Goal: Browse casually: Explore the website without a specific task or goal

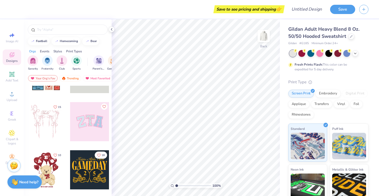
scroll to position [15, 0]
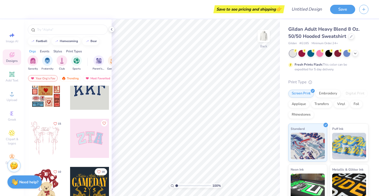
click at [91, 137] on div at bounding box center [89, 138] width 39 height 39
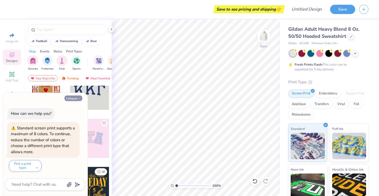
click at [73, 100] on button "Collapse" at bounding box center [74, 98] width 18 height 6
type textarea "x"
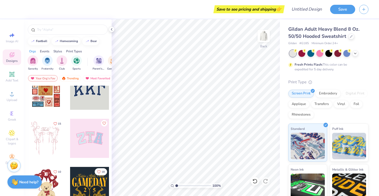
click at [81, 106] on div at bounding box center [89, 90] width 39 height 39
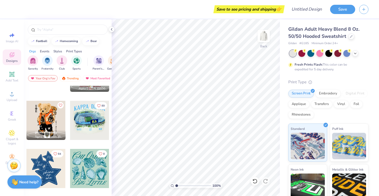
scroll to position [417, 0]
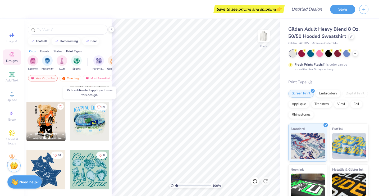
click at [94, 124] on div at bounding box center [89, 121] width 39 height 39
click at [94, 131] on div at bounding box center [89, 121] width 39 height 39
click at [89, 123] on div at bounding box center [89, 121] width 39 height 39
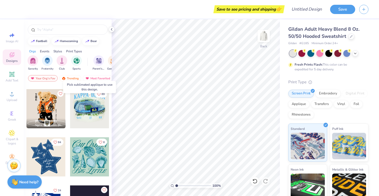
scroll to position [431, 0]
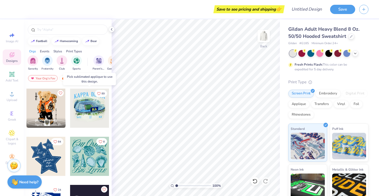
click at [89, 112] on div at bounding box center [89, 108] width 39 height 39
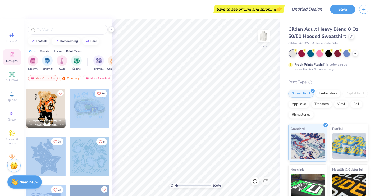
click at [180, 107] on div "Save to see pricing and shipping 👉 Design Title Save Image AI Designs Add Text …" at bounding box center [189, 98] width 379 height 196
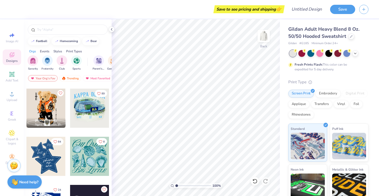
click at [43, 107] on div at bounding box center [45, 108] width 39 height 39
click at [84, 112] on div at bounding box center [89, 108] width 39 height 39
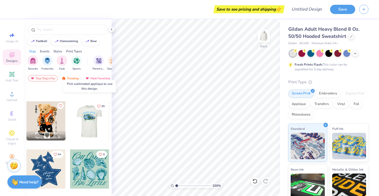
scroll to position [413, 0]
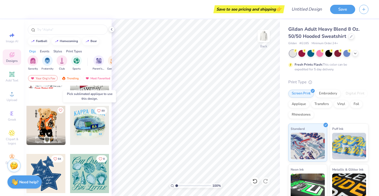
click at [86, 124] on div at bounding box center [89, 125] width 39 height 39
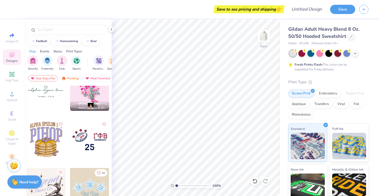
scroll to position [3336, 0]
